Goal: Task Accomplishment & Management: Use online tool/utility

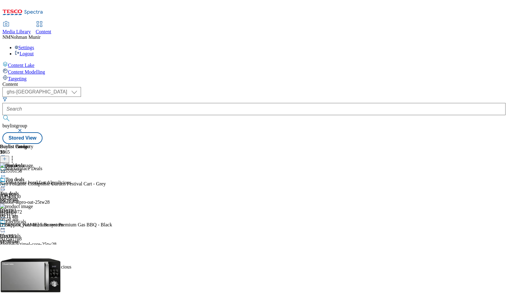
click at [44, 82] on div "Content Lake Content Modelling Targeting" at bounding box center [253, 71] width 503 height 20
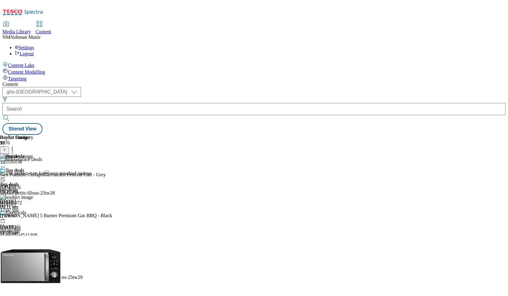
scroll to position [122, 0]
click at [48, 272] on div "garden-and-outdoor" at bounding box center [24, 274] width 48 height 5
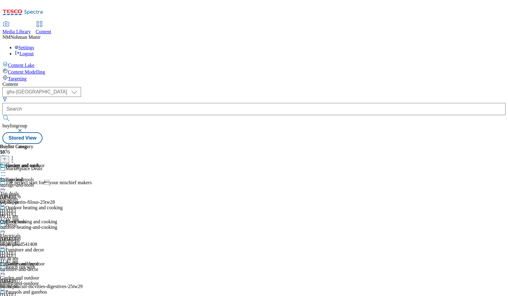
click at [63, 163] on div "Storage and tools Storage and tools storage-and-tools 13 Aug 2025 04:36 pm" at bounding box center [31, 184] width 63 height 42
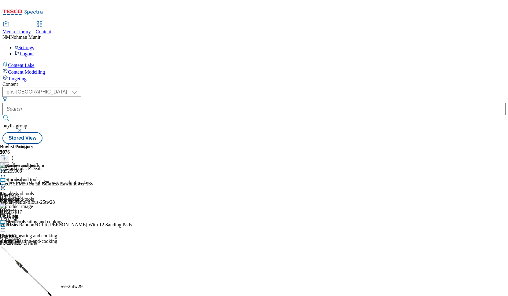
click at [6, 159] on line at bounding box center [4, 159] width 3 height 0
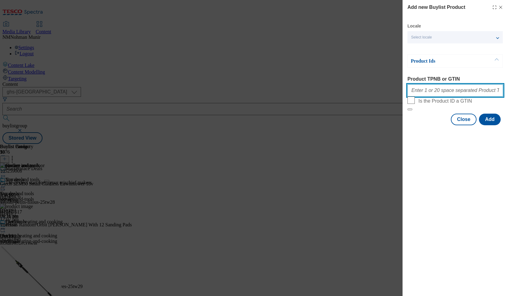
click at [428, 91] on input "Product TPNB or GTIN" at bounding box center [455, 90] width 96 height 12
paste input "105998201 105998199 105998200 105998197 105998205 105998202 105998208 105998204…"
type input "105998201 105998199 105998200 105998197 105998205 105998202 105998208 105998204…"
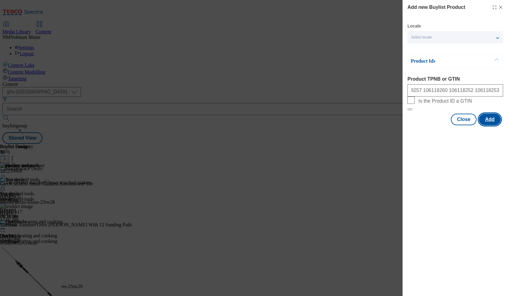
click at [496, 125] on button "Add" at bounding box center [490, 120] width 22 height 12
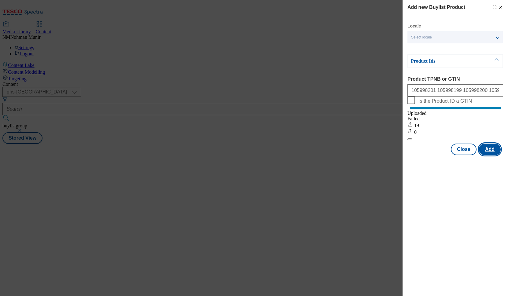
scroll to position [0, 0]
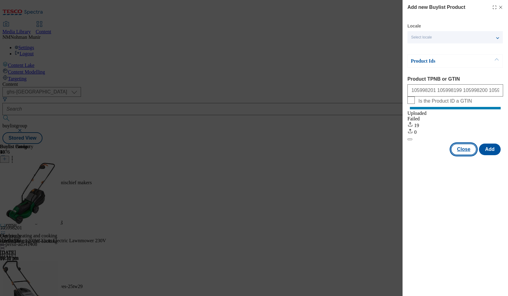
click at [464, 155] on button "Close" at bounding box center [463, 150] width 26 height 12
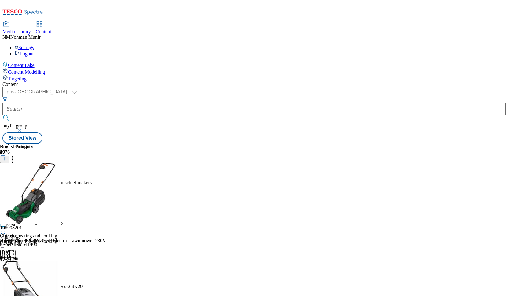
scroll to position [0, 35]
click at [15, 155] on icon at bounding box center [12, 158] width 6 height 6
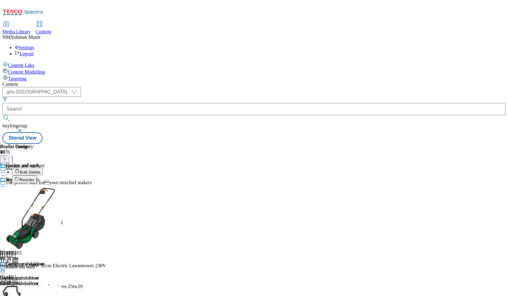
click at [37, 175] on button "Reorder" at bounding box center [24, 179] width 24 height 8
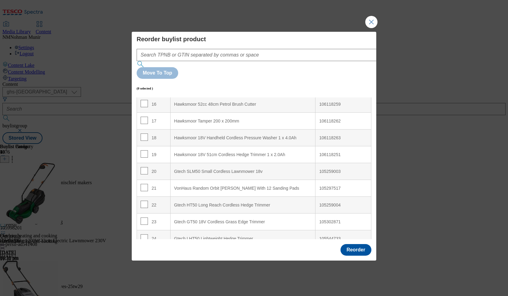
scroll to position [264, 0]
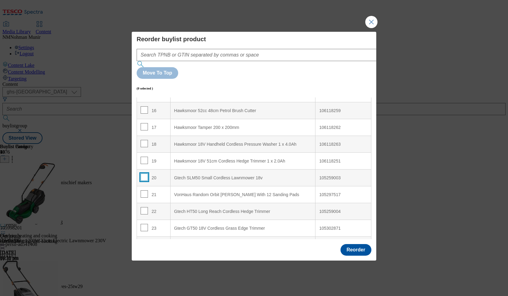
click at [144, 173] on input "Modal" at bounding box center [143, 176] width 7 height 7
checkbox input "true"
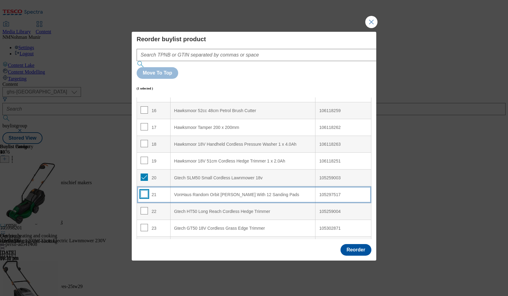
click at [144, 190] on input "Modal" at bounding box center [143, 193] width 7 height 7
checkbox input "true"
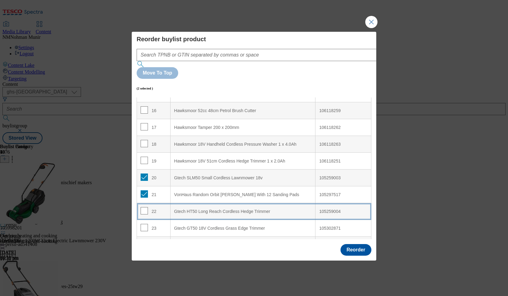
click at [144, 203] on td "22" at bounding box center [154, 211] width 34 height 17
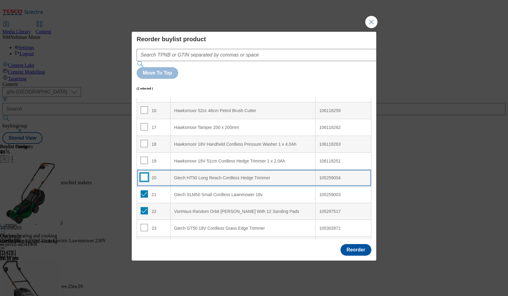
click at [145, 173] on input "Modal" at bounding box center [143, 176] width 7 height 7
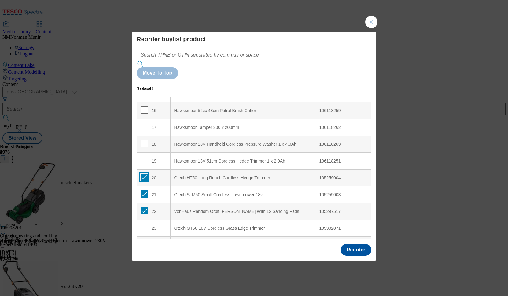
click at [145, 173] on input "Modal" at bounding box center [143, 176] width 7 height 7
checkbox input "false"
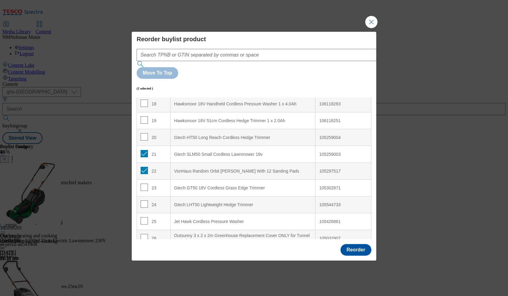
scroll to position [330, 0]
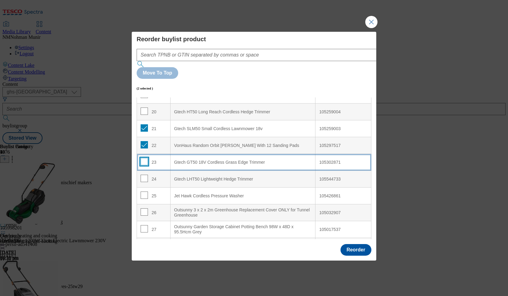
click at [143, 158] on input "Modal" at bounding box center [143, 161] width 7 height 7
checkbox input "true"
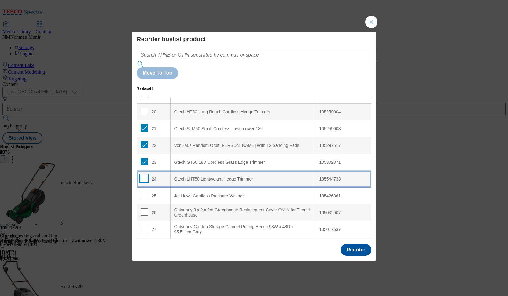
click at [144, 175] on input "Modal" at bounding box center [143, 178] width 7 height 7
checkbox input "true"
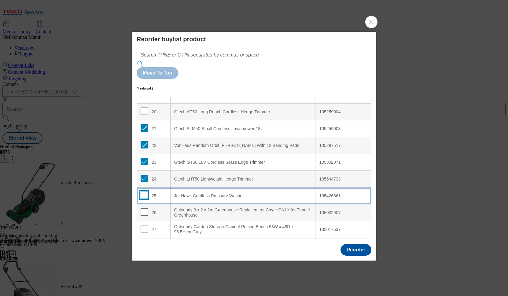
click at [146, 191] on input "Modal" at bounding box center [143, 194] width 7 height 7
checkbox input "true"
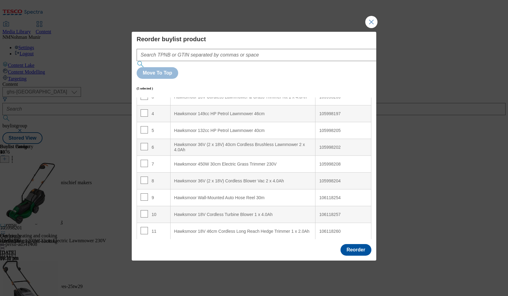
scroll to position [0, 0]
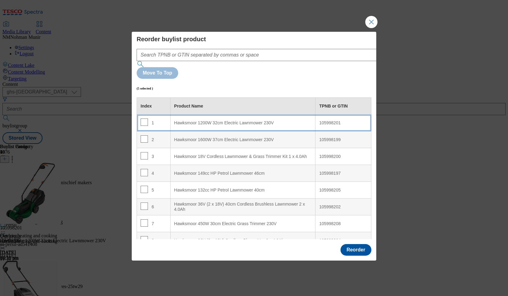
click at [252, 120] on div "Hawksmoor 1200W 32cm Electric Lawnmower 230V" at bounding box center [242, 122] width 137 height 5
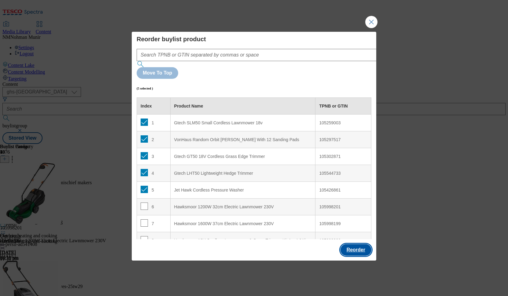
click at [350, 244] on button "Reorder" at bounding box center [355, 250] width 31 height 12
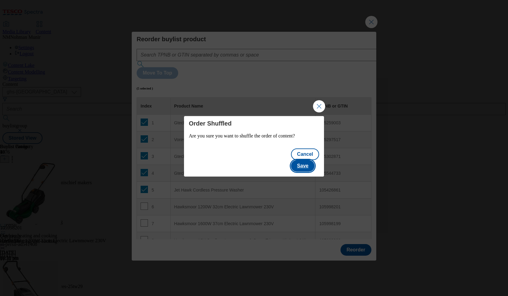
click at [304, 162] on button "Save" at bounding box center [303, 166] width 24 height 12
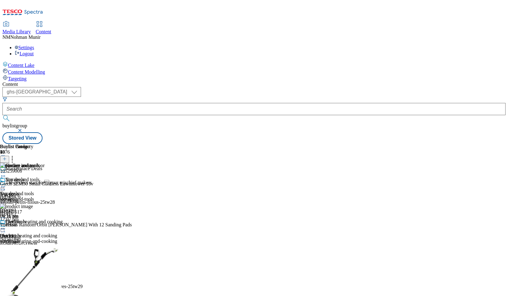
click at [63, 177] on div "Storage and tools Storage and tools storage-and-tools 13 Aug 2025 04:36 pm" at bounding box center [31, 198] width 63 height 42
click at [63, 177] on div "Storage and tools" at bounding box center [31, 184] width 63 height 14
click at [6, 184] on icon at bounding box center [3, 187] width 6 height 6
click at [38, 253] on span "Un-publish" at bounding box center [29, 255] width 20 height 5
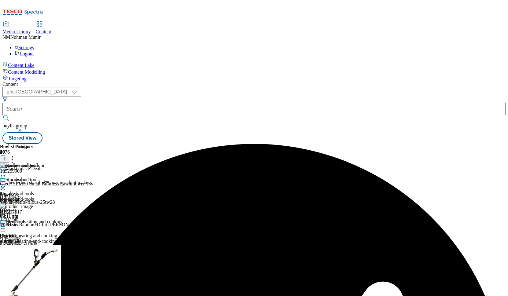
click at [6, 184] on icon at bounding box center [3, 187] width 6 height 6
click at [39, 232] on span "Un-preview" at bounding box center [29, 234] width 20 height 5
click at [6, 184] on icon at bounding box center [3, 187] width 6 height 6
click at [36, 224] on button "Preview" at bounding box center [24, 227] width 24 height 7
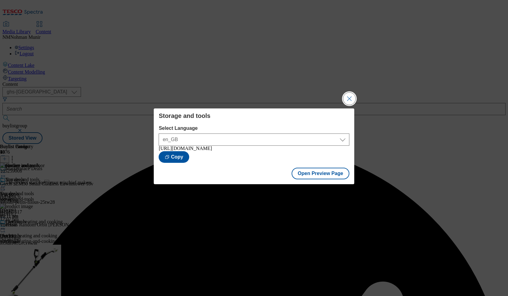
click at [349, 98] on button "Close Modal" at bounding box center [349, 99] width 12 height 12
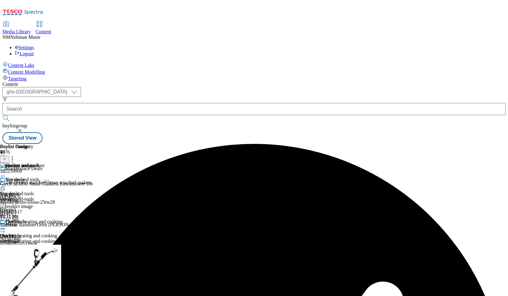
click at [2, 186] on circle at bounding box center [1, 186] width 1 height 1
click at [35, 245] on button "Publish" at bounding box center [23, 248] width 23 height 7
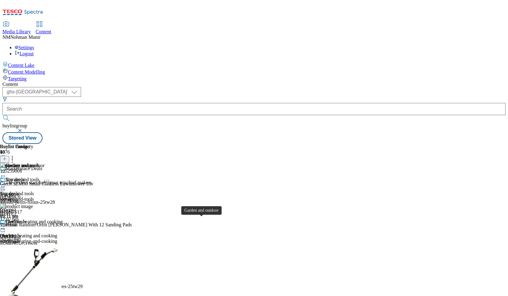
scroll to position [122, 0]
